Goal: Information Seeking & Learning: Find specific page/section

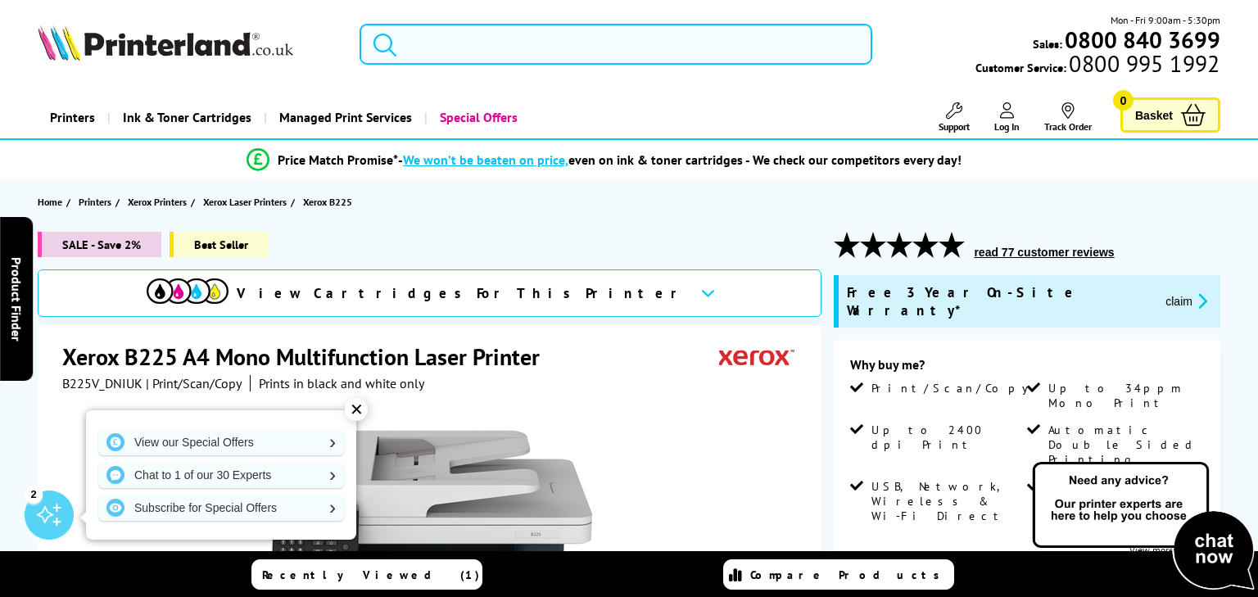
click at [416, 43] on input "search" at bounding box center [616, 44] width 513 height 41
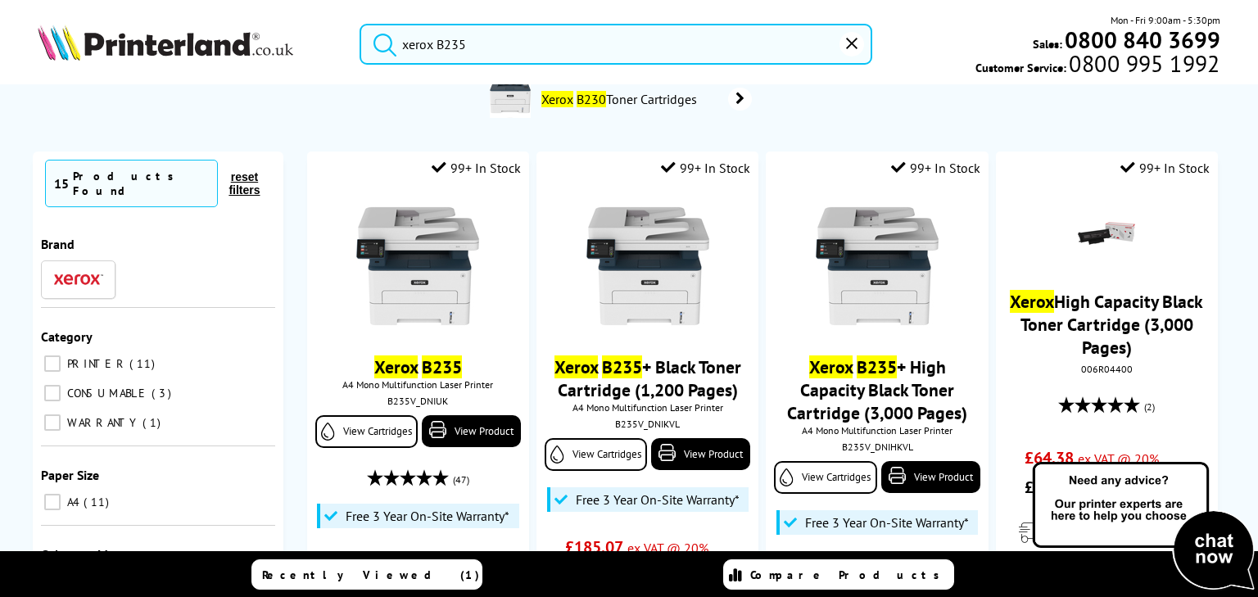
scroll to position [196, 0]
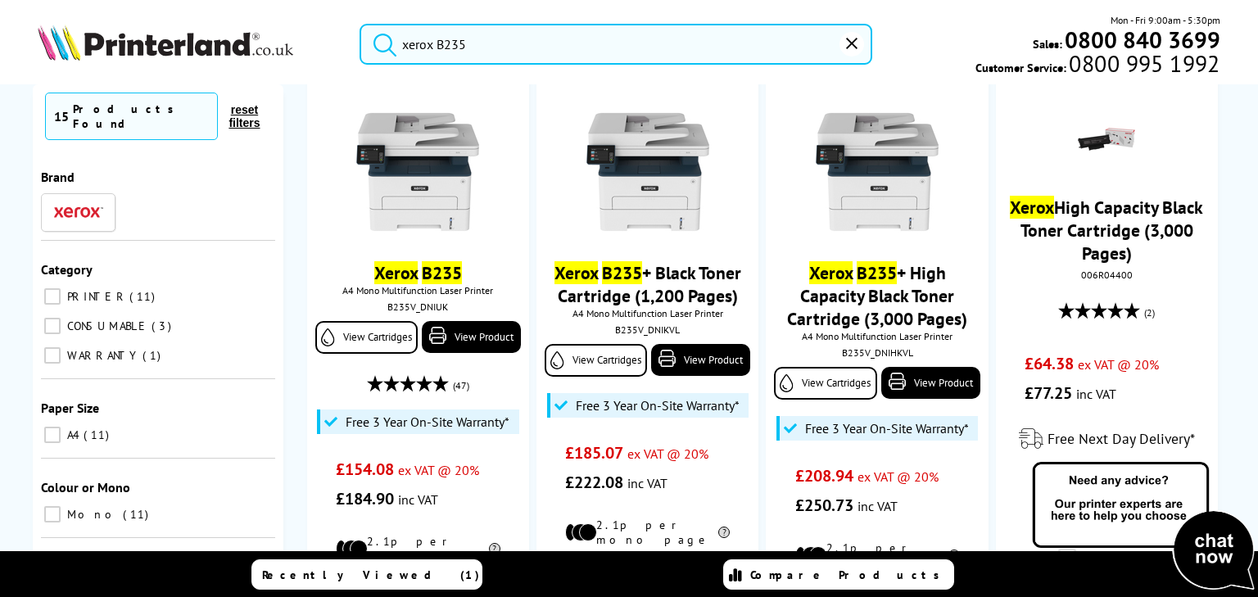
type input "xerox B235"
